Goal: Find specific page/section: Find specific page/section

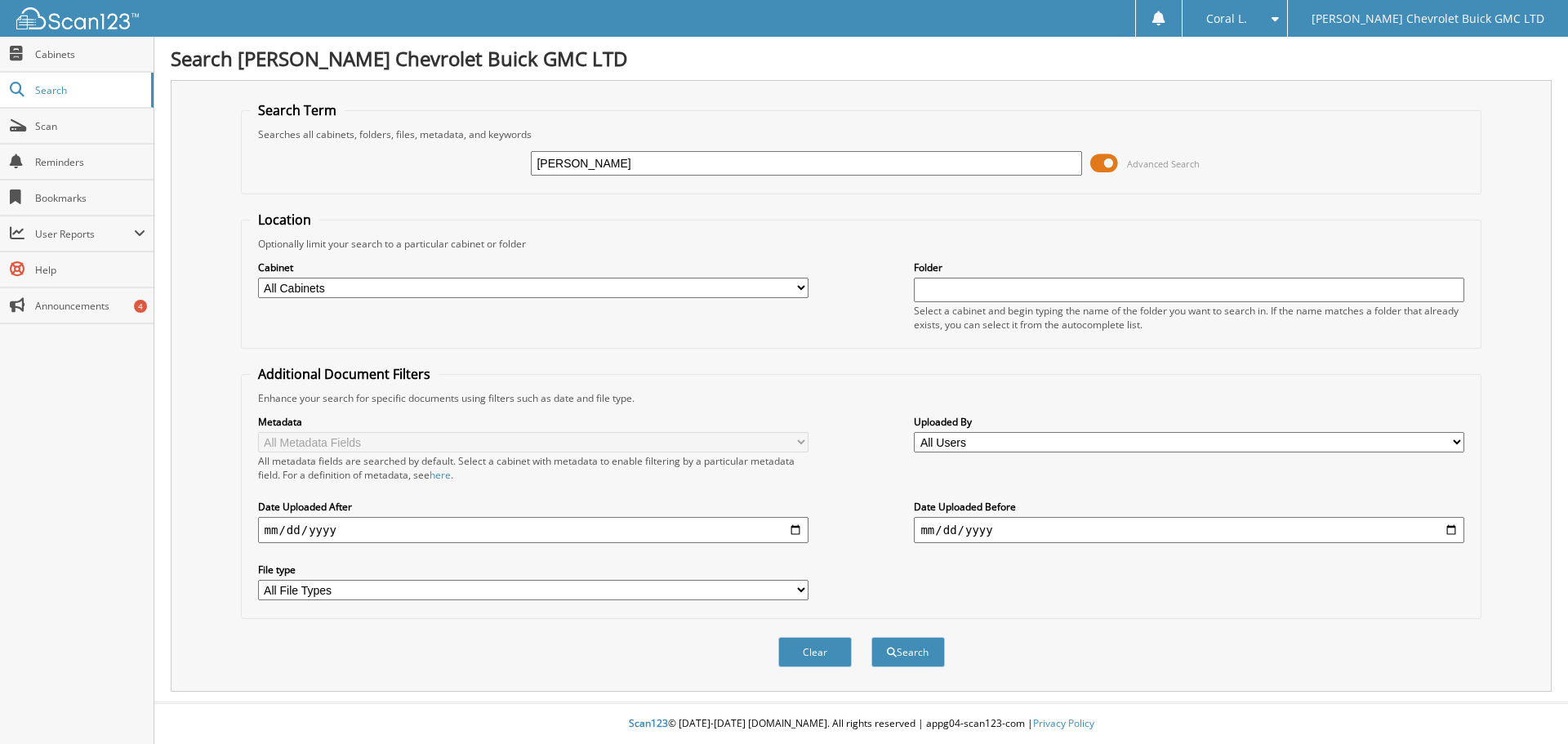
type input "[PERSON_NAME]"
click at [871, 637] on button "Search" at bounding box center [908, 652] width 74 height 30
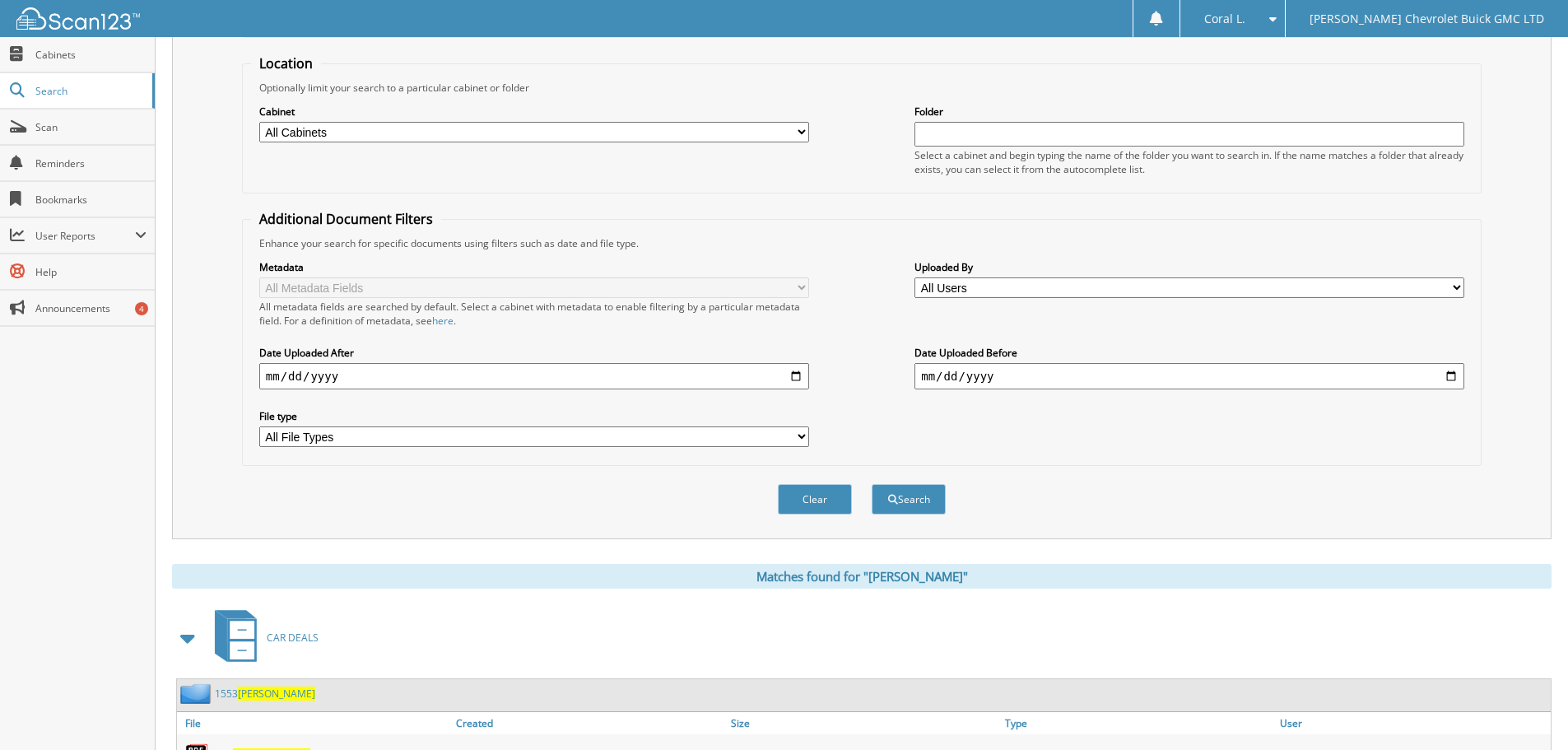
scroll to position [330, 0]
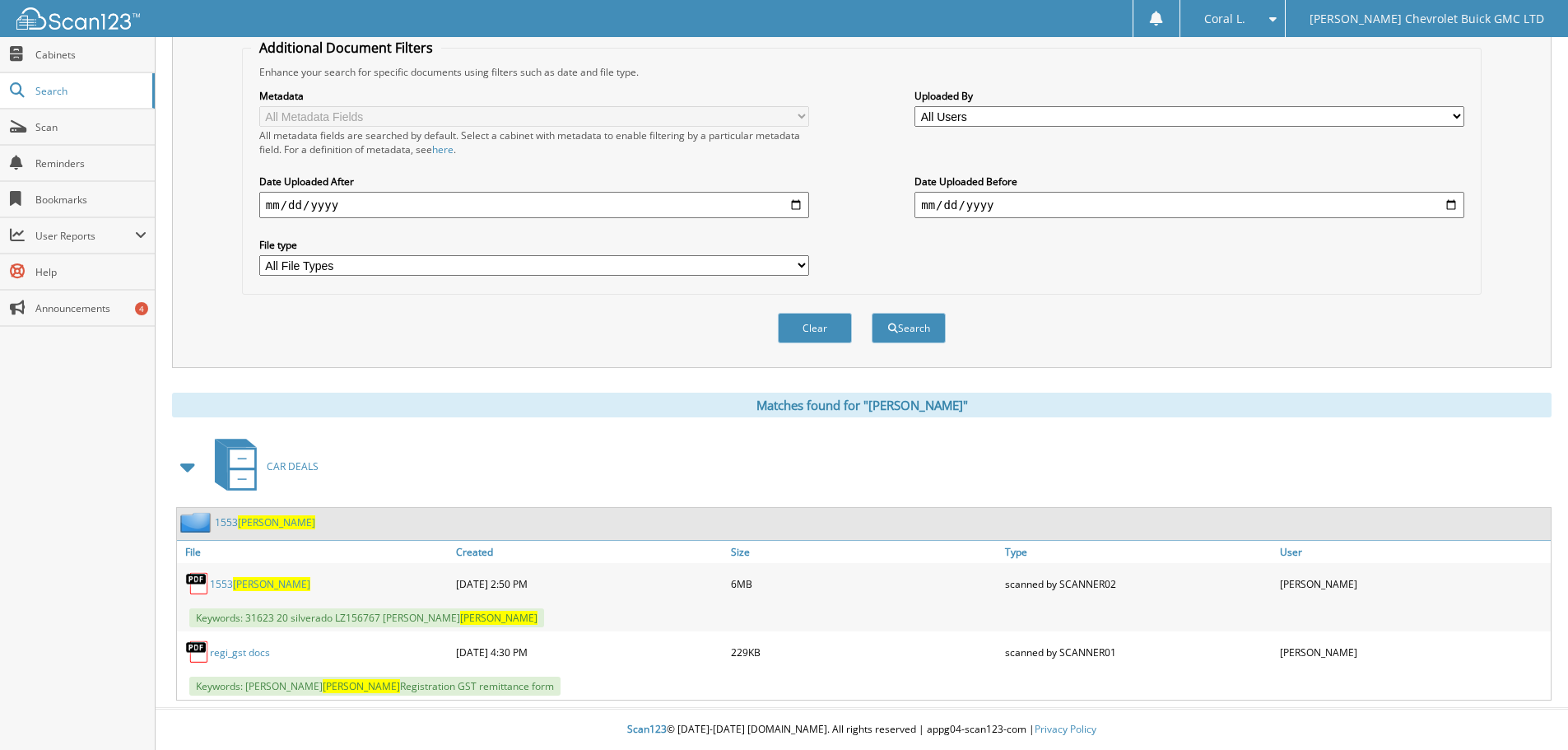
click at [257, 586] on span "[PERSON_NAME]" at bounding box center [271, 585] width 77 height 14
